Goal: Information Seeking & Learning: Learn about a topic

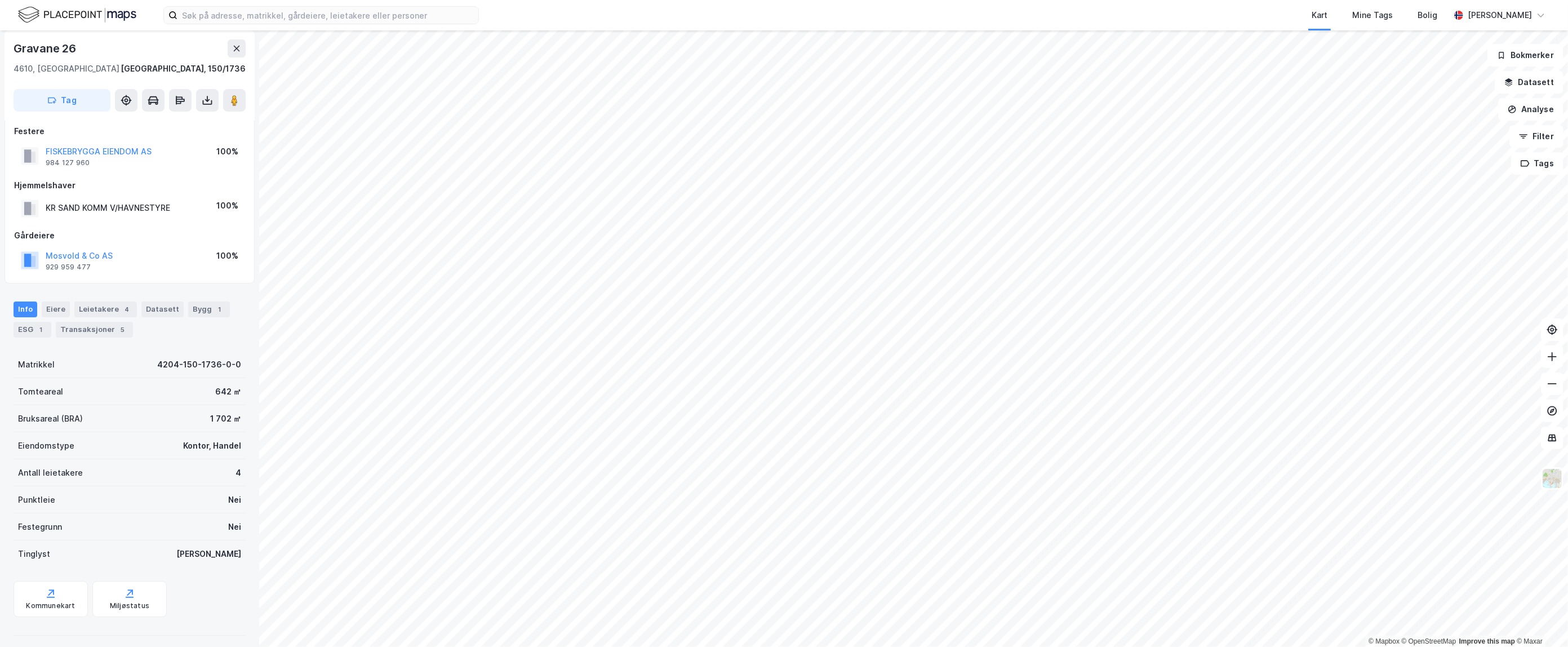
scroll to position [16, 0]
click at [26, 323] on div "ESG 1" at bounding box center [32, 324] width 38 height 16
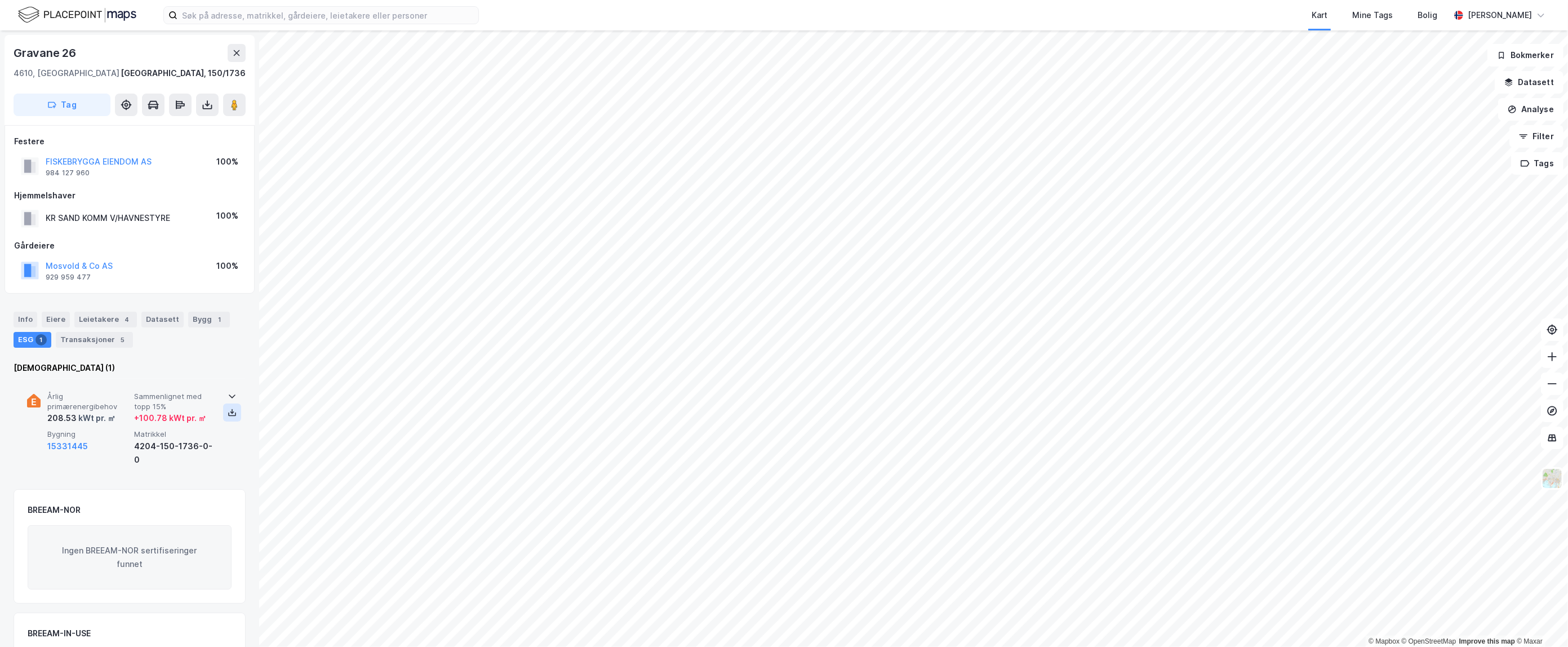
click at [228, 413] on icon at bounding box center [232, 412] width 9 height 9
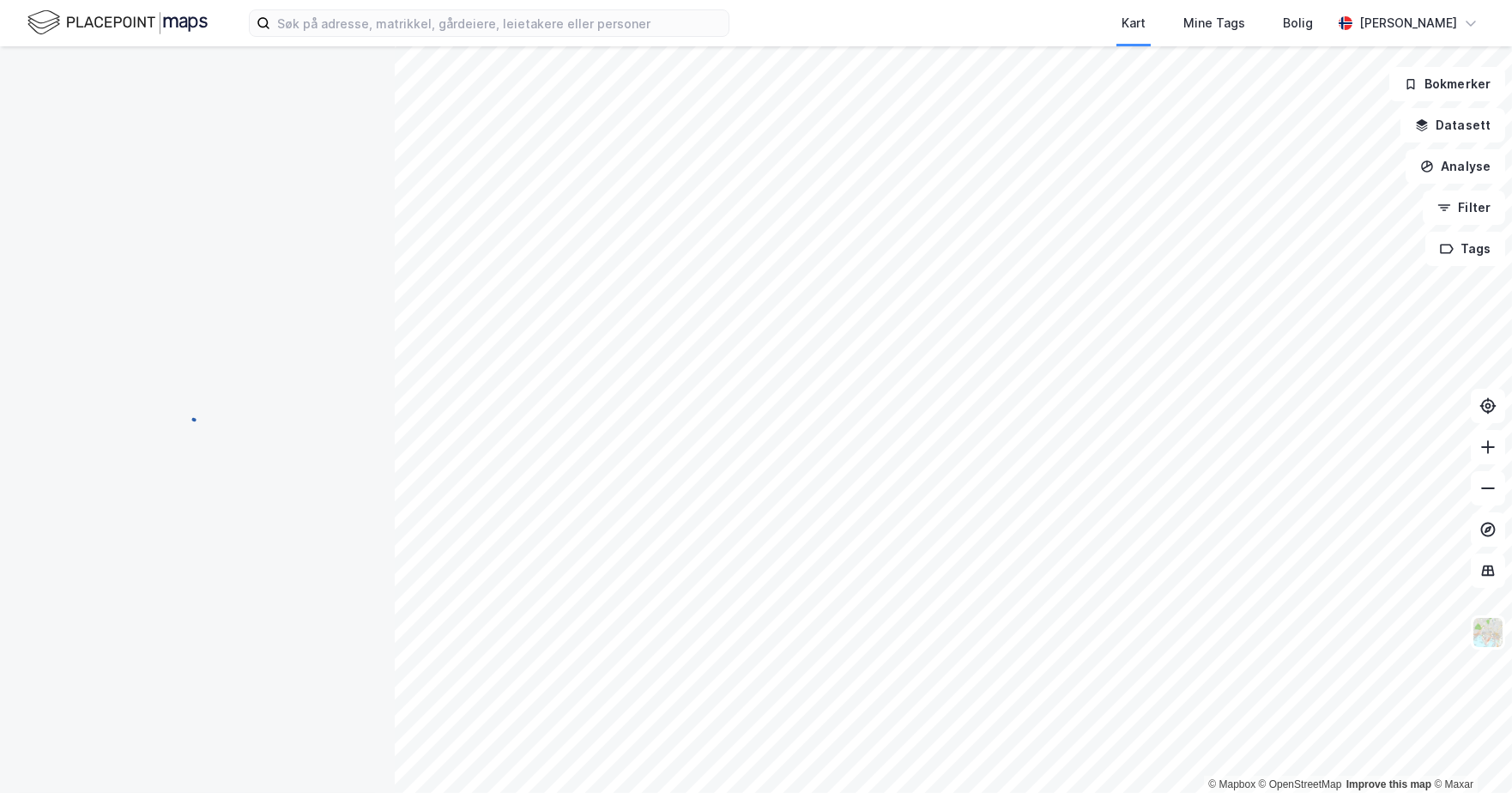
scroll to position [24, 0]
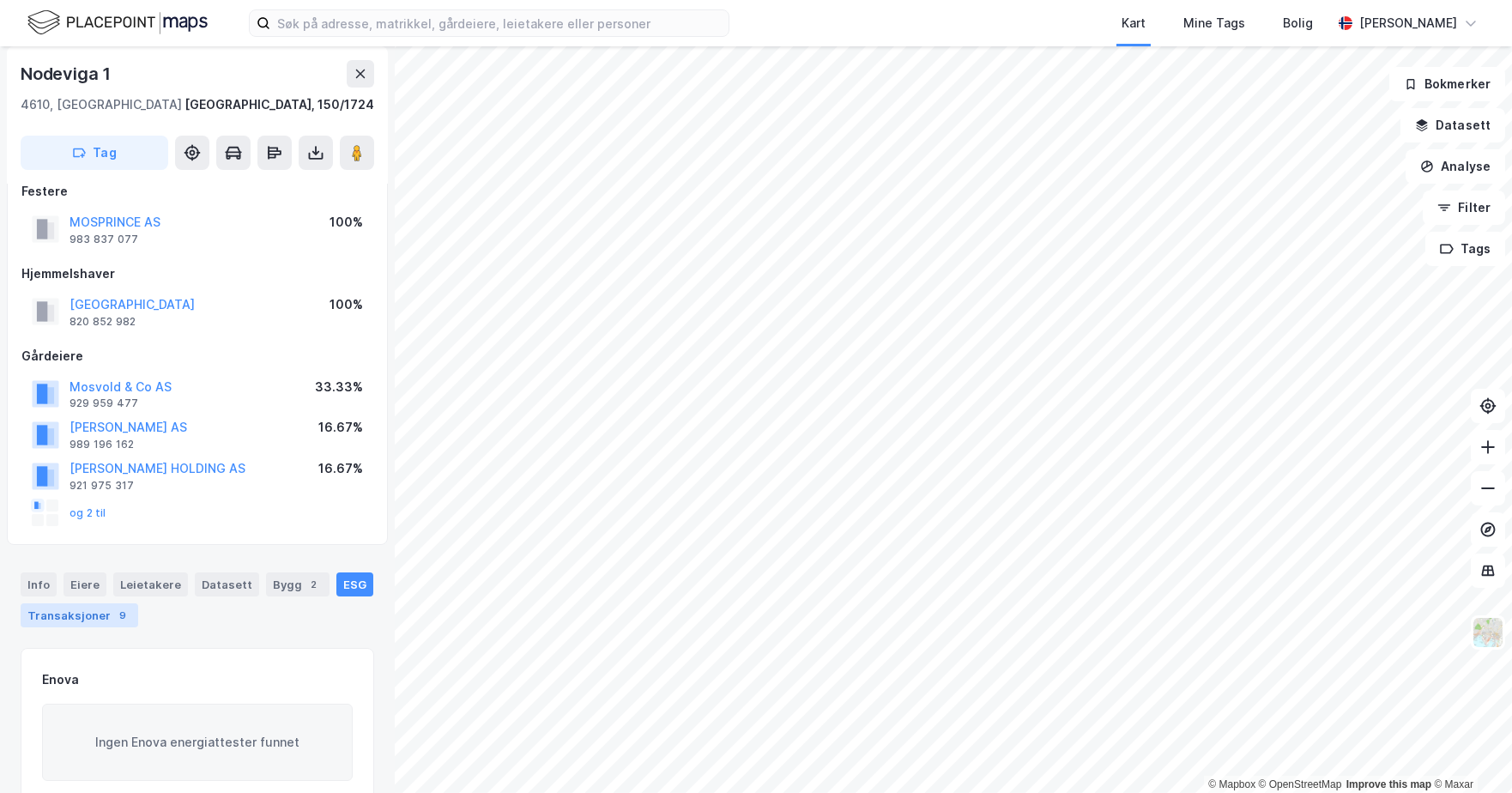
click at [64, 619] on div "Transaksjoner 9" at bounding box center [79, 616] width 118 height 24
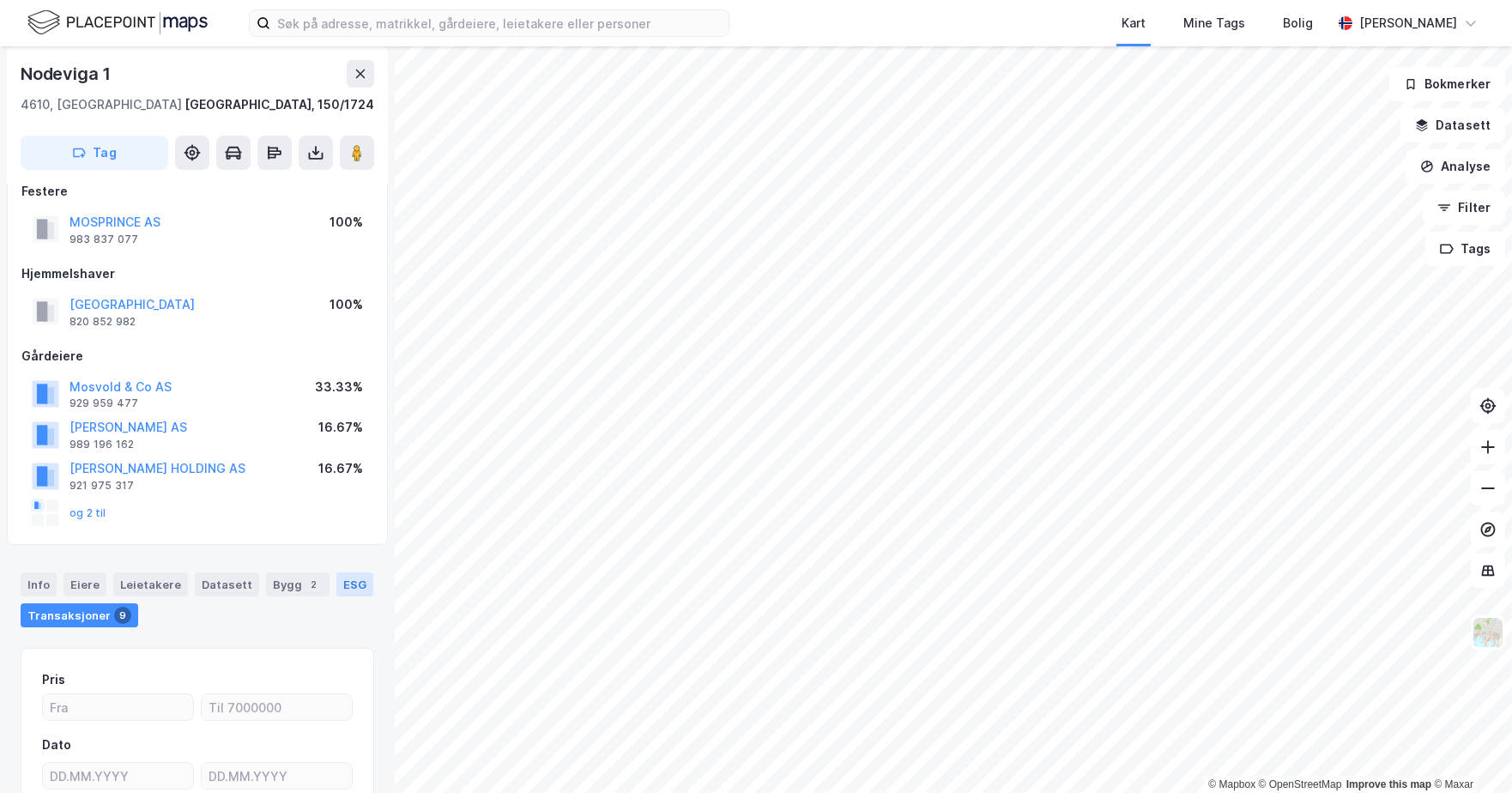
click at [344, 589] on div "ESG" at bounding box center [355, 584] width 37 height 24
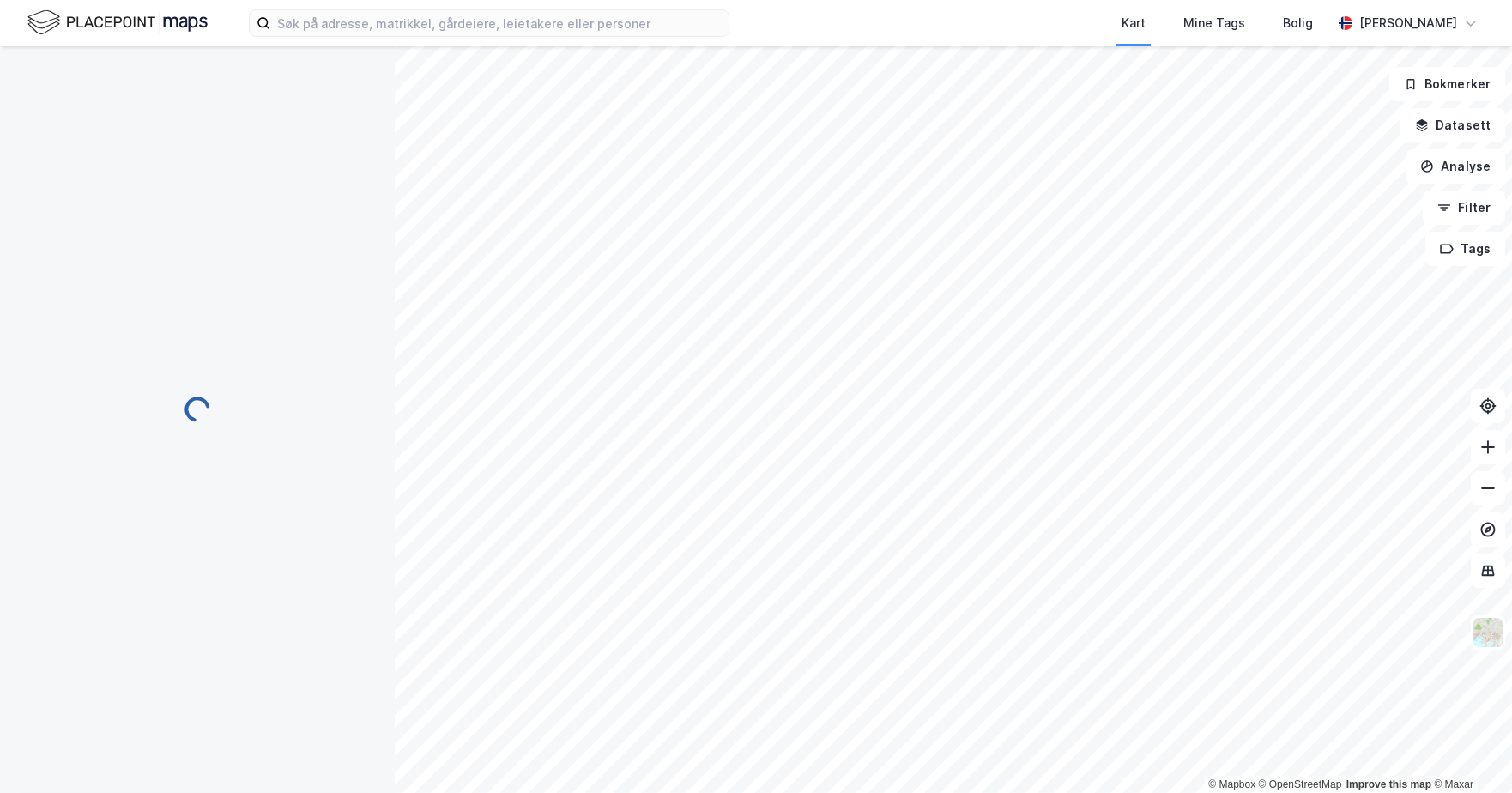
scroll to position [1, 0]
